Goal: Task Accomplishment & Management: Manage account settings

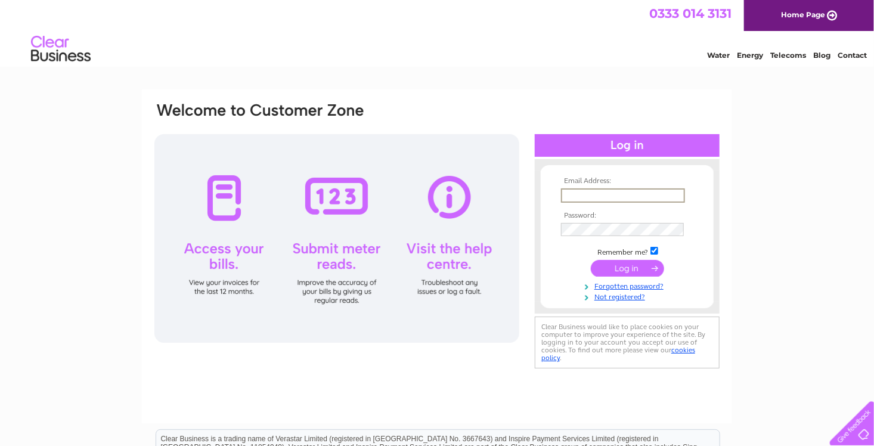
click at [571, 196] on input "text" at bounding box center [623, 195] width 124 height 14
type input "gregorcampbell46@gmail.com"
click at [624, 268] on input "submit" at bounding box center [627, 267] width 73 height 17
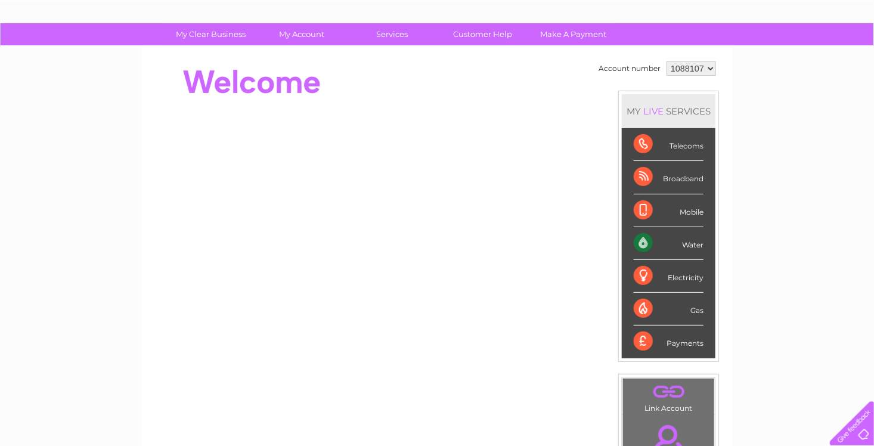
scroll to position [60, 0]
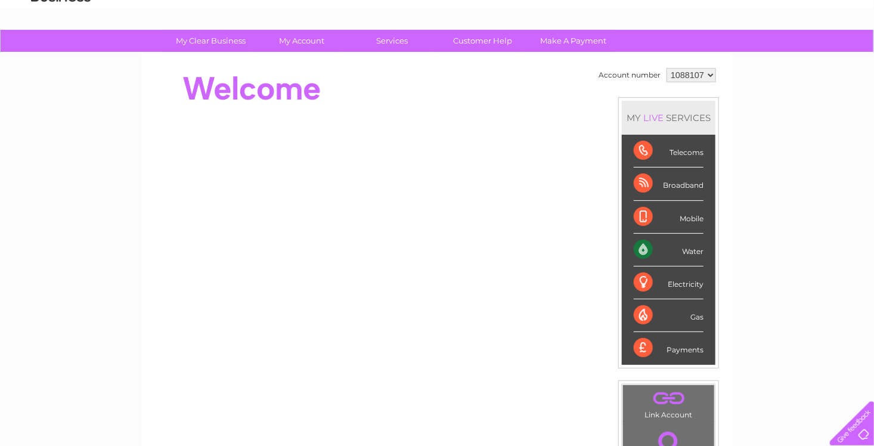
click at [642, 244] on div "Water" at bounding box center [669, 250] width 70 height 33
click at [645, 248] on div "Water" at bounding box center [669, 250] width 70 height 33
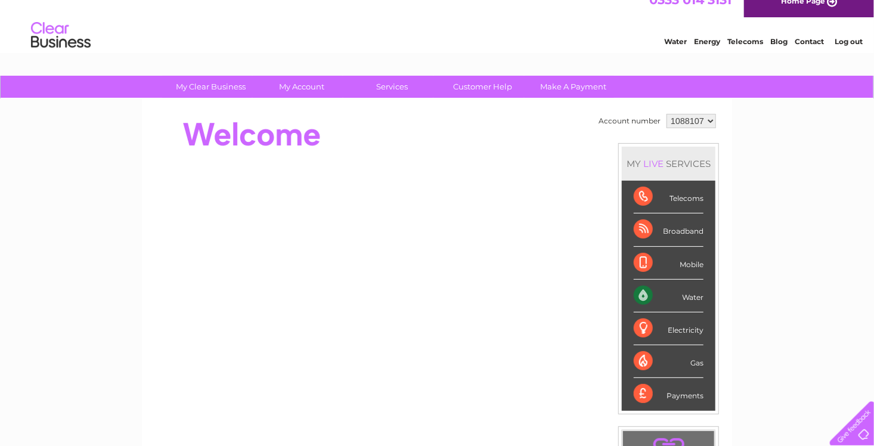
scroll to position [0, 0]
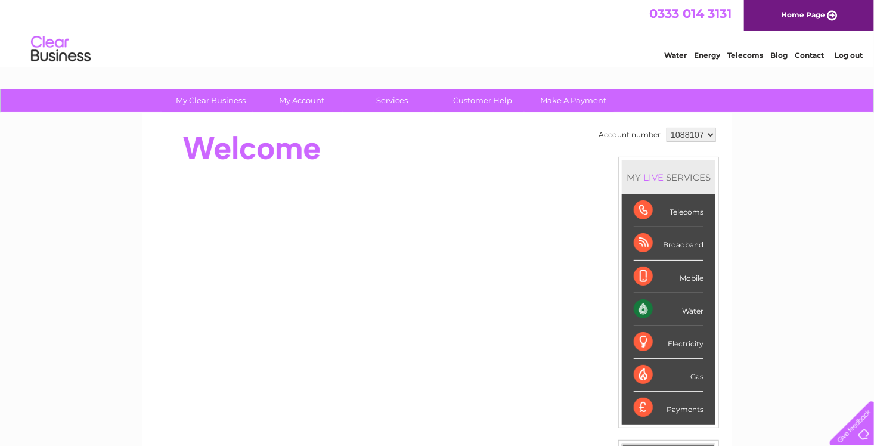
click at [695, 312] on div "Water" at bounding box center [669, 309] width 70 height 33
drag, startPoint x: 695, startPoint y: 312, endPoint x: 790, endPoint y: 323, distance: 96.0
click at [790, 323] on div "My Clear Business Login Details My Details My Preferences Link Account My Accou…" at bounding box center [437, 424] width 874 height 670
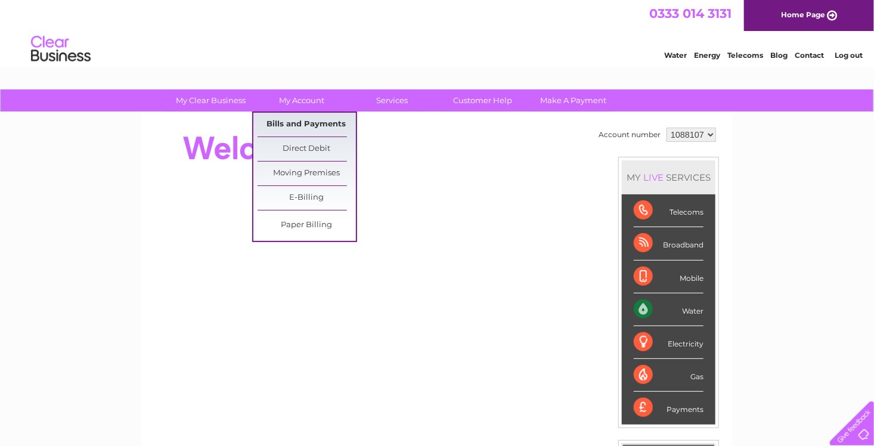
click at [294, 123] on link "Bills and Payments" at bounding box center [307, 125] width 98 height 24
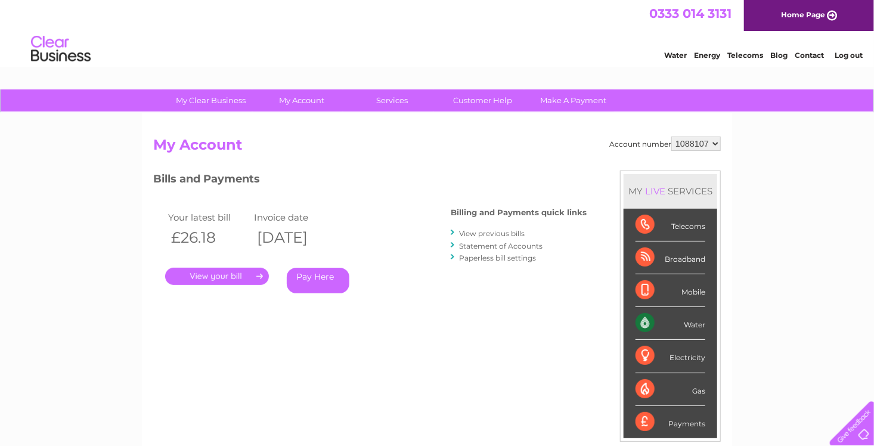
click at [213, 277] on link "." at bounding box center [217, 276] width 104 height 17
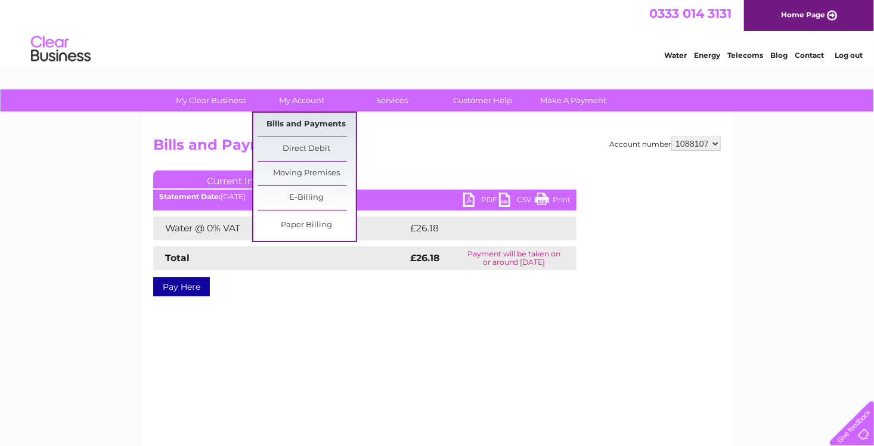
click at [302, 124] on link "Bills and Payments" at bounding box center [307, 125] width 98 height 24
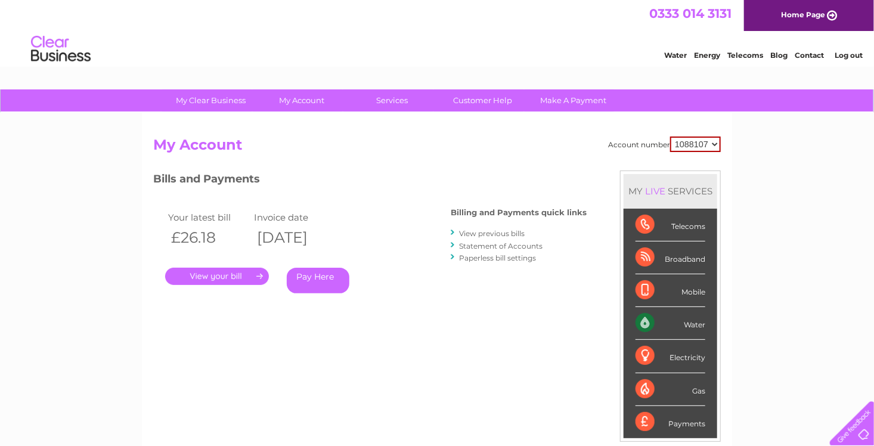
click at [488, 234] on link "View previous bills" at bounding box center [492, 233] width 66 height 9
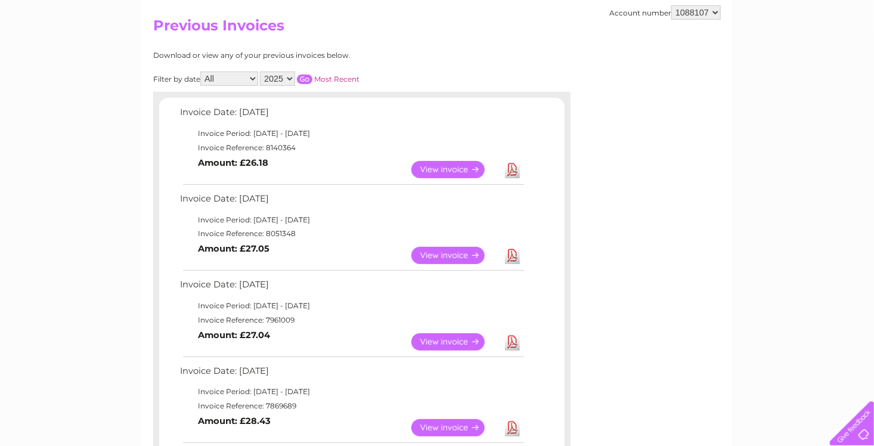
scroll to position [179, 0]
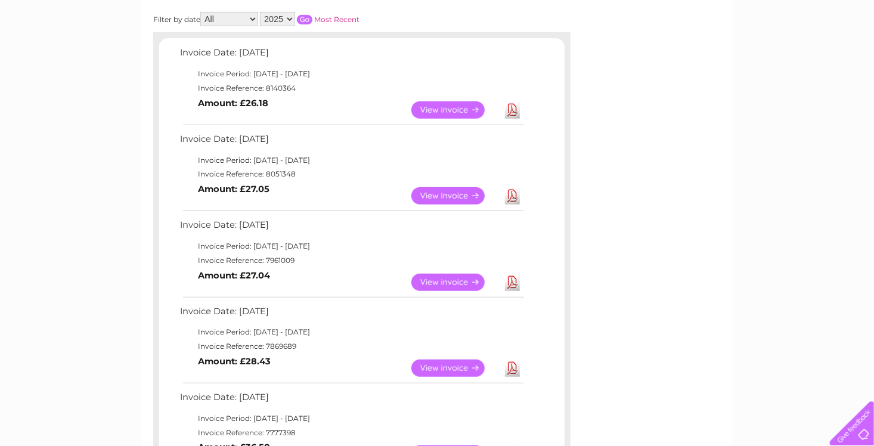
click at [455, 195] on link "View" at bounding box center [455, 195] width 88 height 17
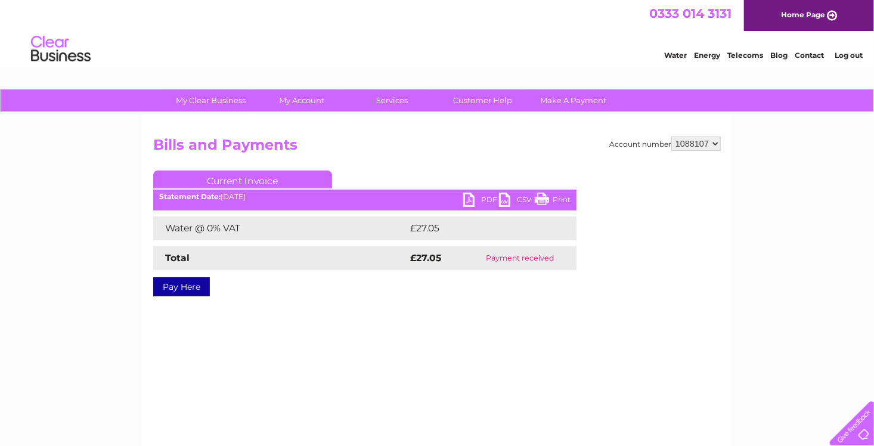
click at [562, 200] on link "Print" at bounding box center [553, 201] width 36 height 17
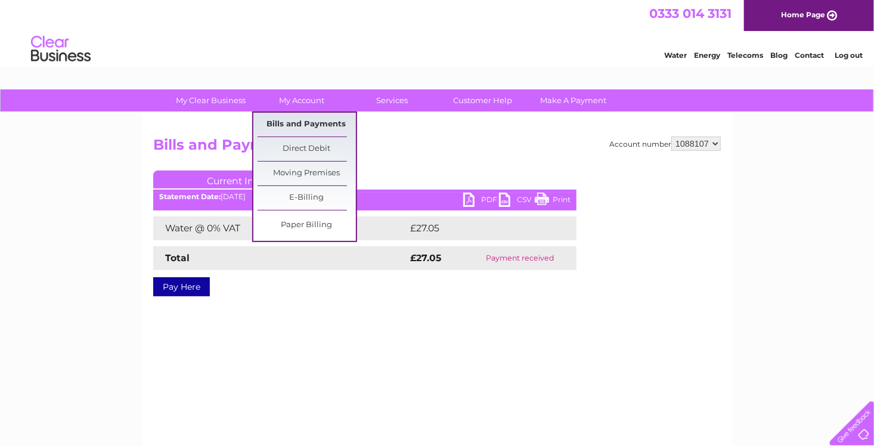
click at [305, 124] on link "Bills and Payments" at bounding box center [307, 125] width 98 height 24
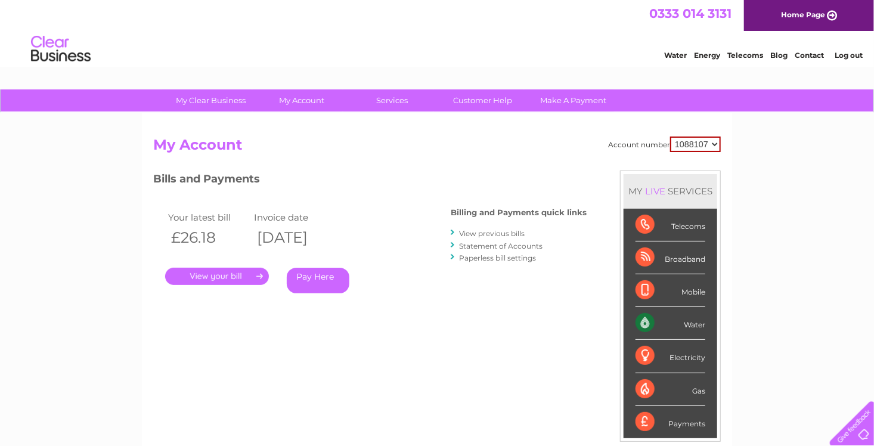
click at [492, 234] on link "View previous bills" at bounding box center [492, 233] width 66 height 9
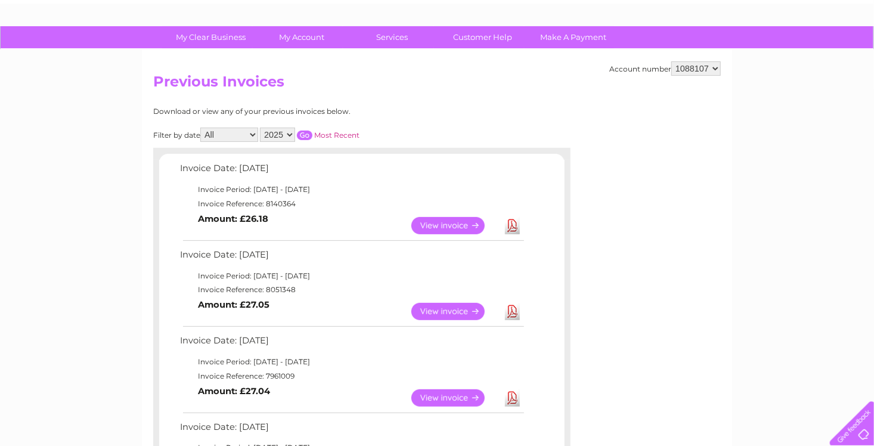
scroll to position [60, 0]
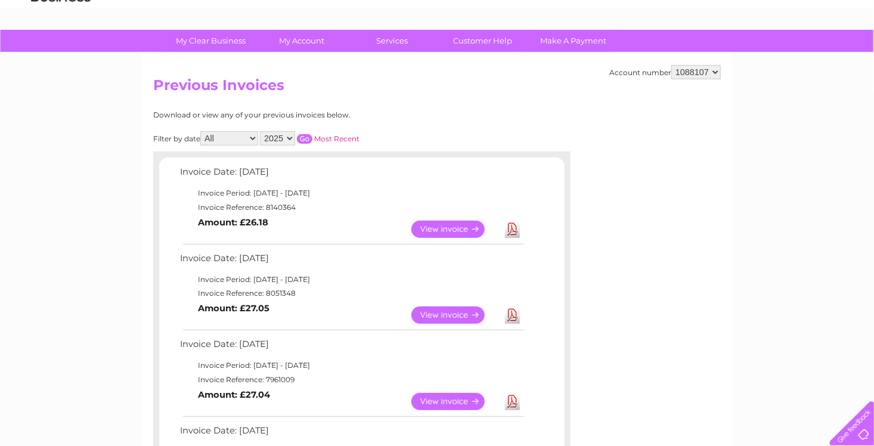
click at [449, 228] on link "View" at bounding box center [455, 229] width 88 height 17
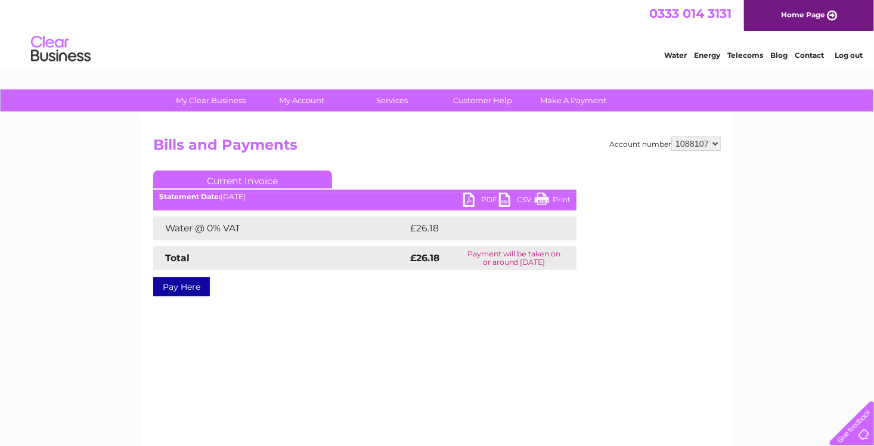
click at [541, 199] on link "Print" at bounding box center [553, 201] width 36 height 17
click at [502, 201] on link "CSV" at bounding box center [517, 201] width 36 height 17
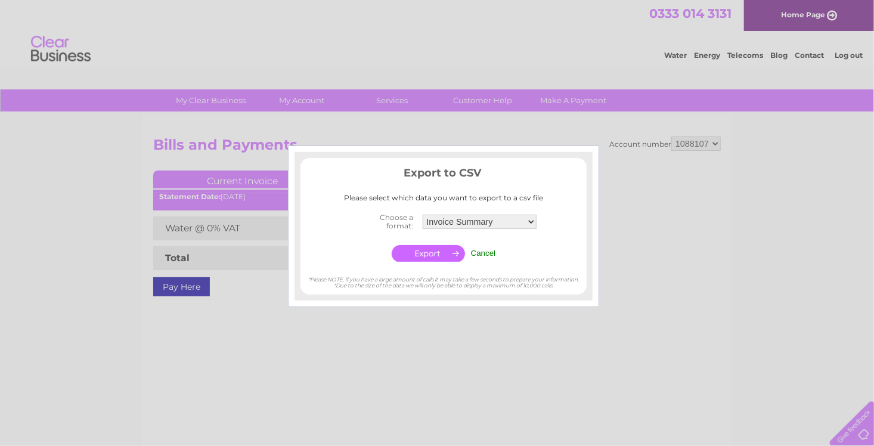
click at [483, 255] on input "Cancel" at bounding box center [483, 253] width 25 height 9
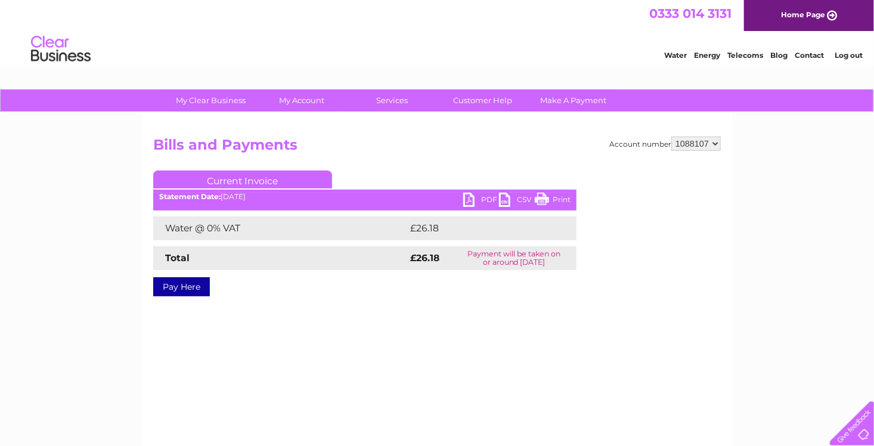
click at [468, 199] on link "PDF" at bounding box center [481, 201] width 36 height 17
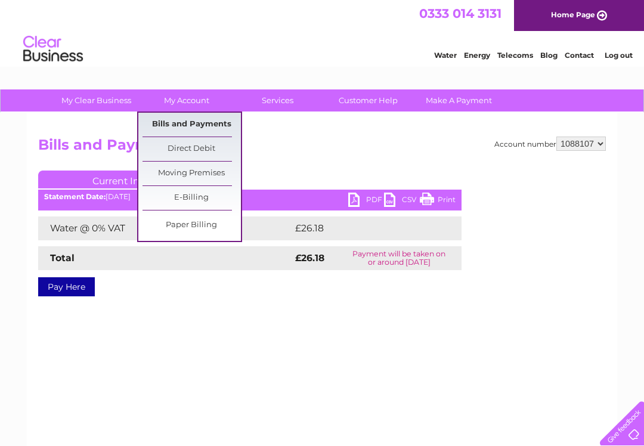
click at [201, 122] on link "Bills and Payments" at bounding box center [192, 125] width 98 height 24
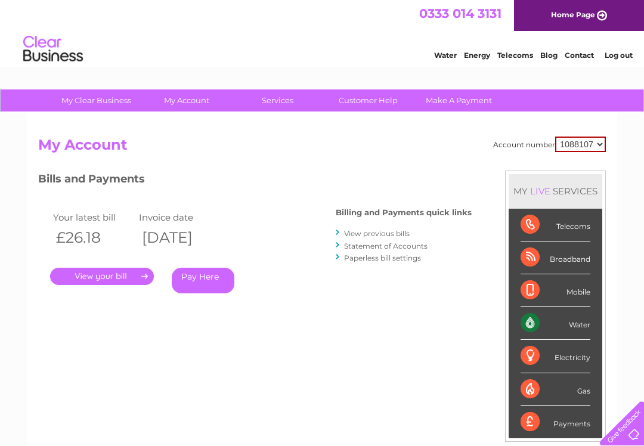
click at [380, 234] on link "View previous bills" at bounding box center [377, 233] width 66 height 9
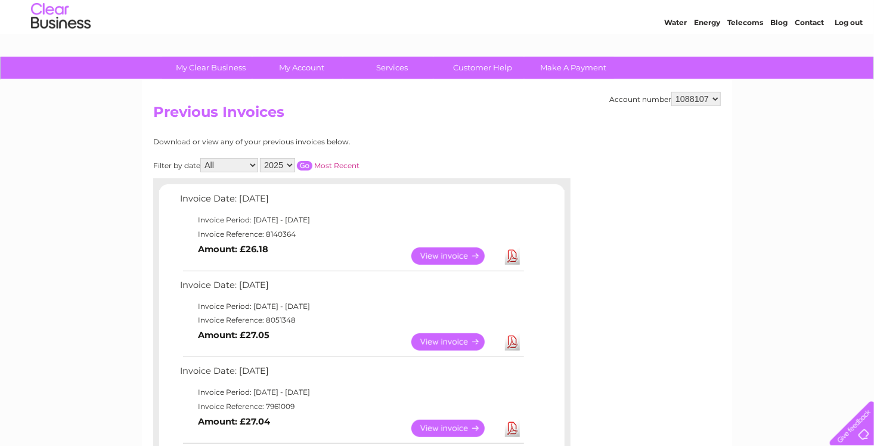
scroll to position [60, 0]
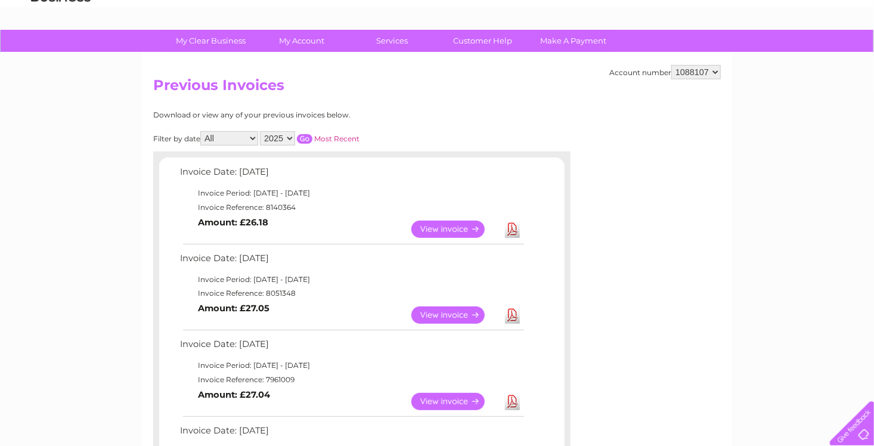
click at [450, 314] on link "View" at bounding box center [455, 315] width 88 height 17
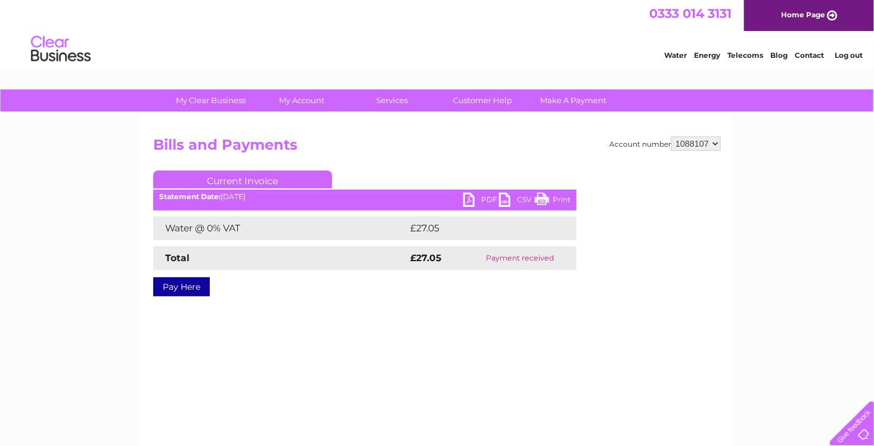
click at [559, 202] on link "Print" at bounding box center [553, 201] width 36 height 17
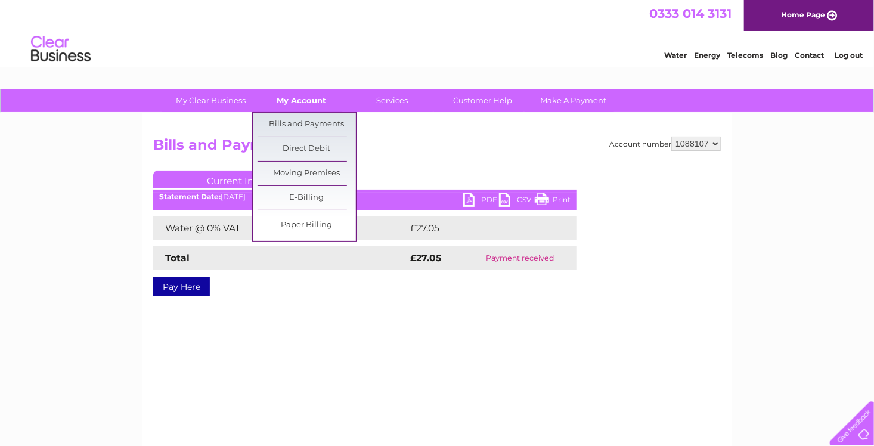
click at [289, 94] on link "My Account" at bounding box center [302, 100] width 98 height 22
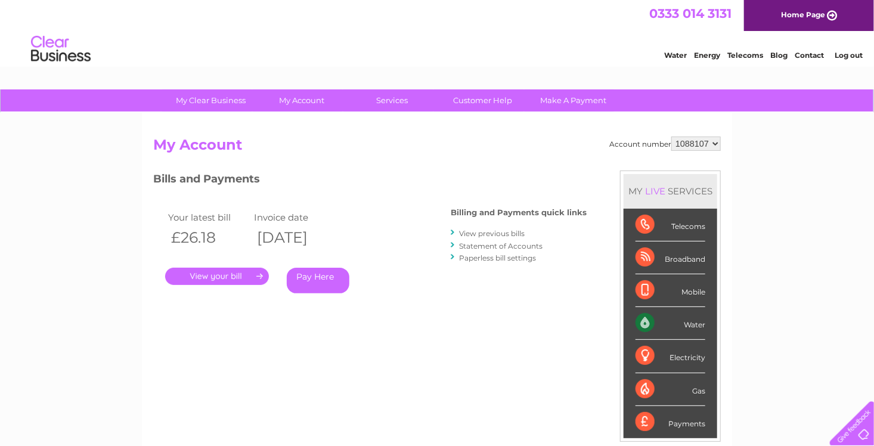
click at [497, 233] on link "View previous bills" at bounding box center [492, 233] width 66 height 9
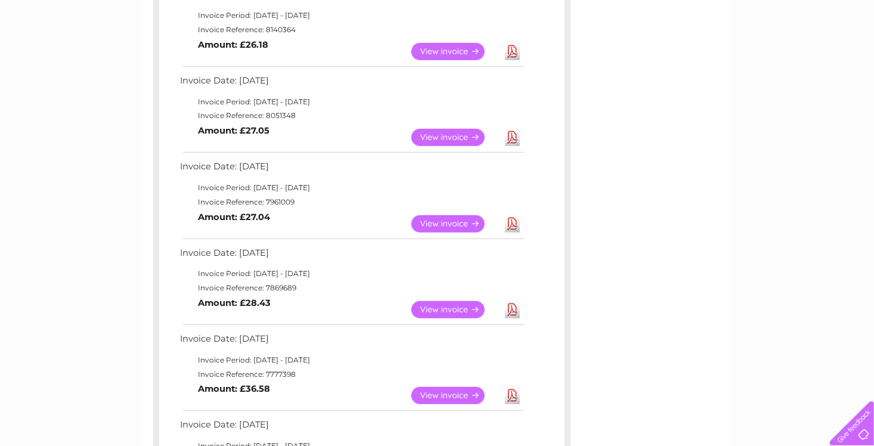
scroll to position [239, 0]
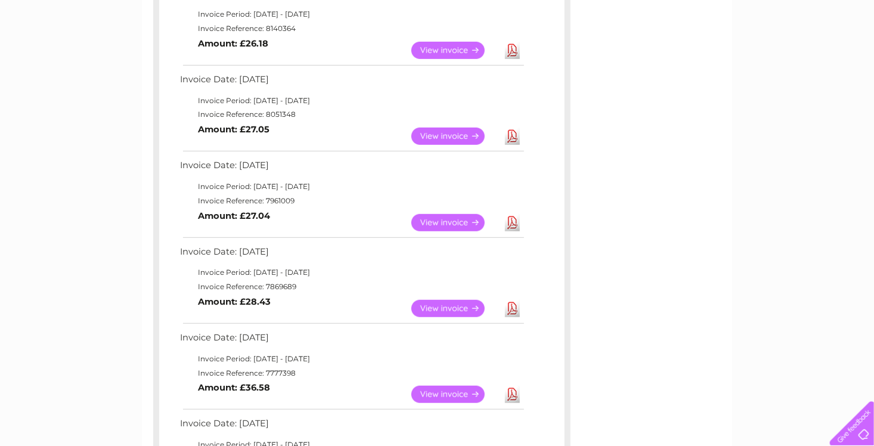
click at [451, 308] on link "View" at bounding box center [455, 308] width 88 height 17
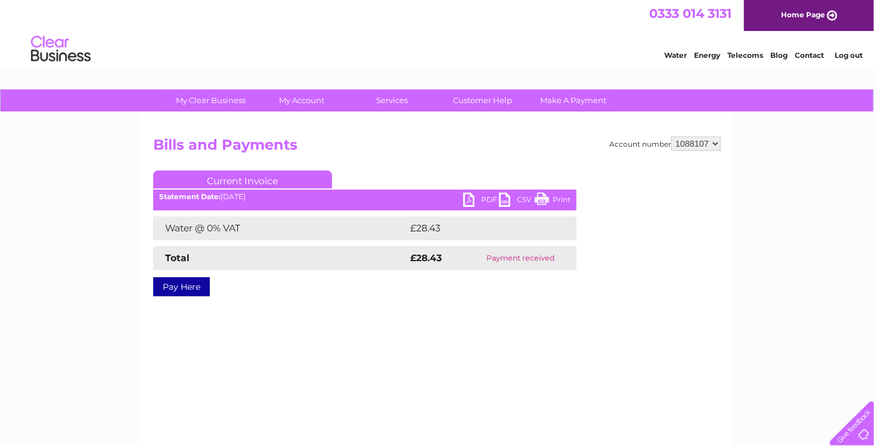
click at [561, 201] on link "Print" at bounding box center [553, 201] width 36 height 17
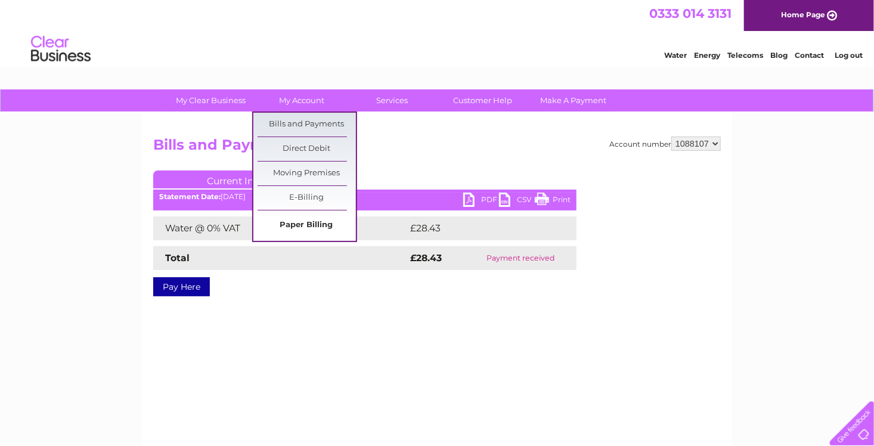
click at [317, 224] on link "Paper Billing" at bounding box center [307, 225] width 98 height 24
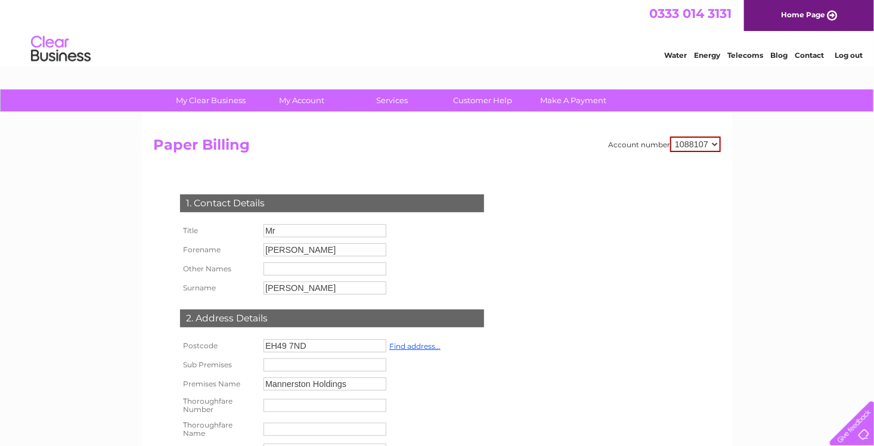
click at [843, 57] on link "Log out" at bounding box center [849, 55] width 28 height 9
